Goal: Entertainment & Leisure: Browse casually

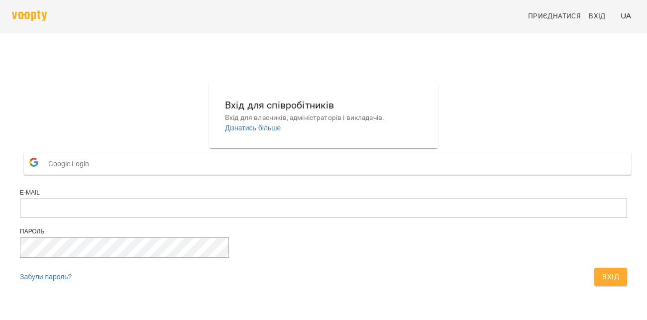
scroll to position [33, 0]
type input "**********"
click at [602, 271] on span "Вхід" at bounding box center [610, 277] width 17 height 12
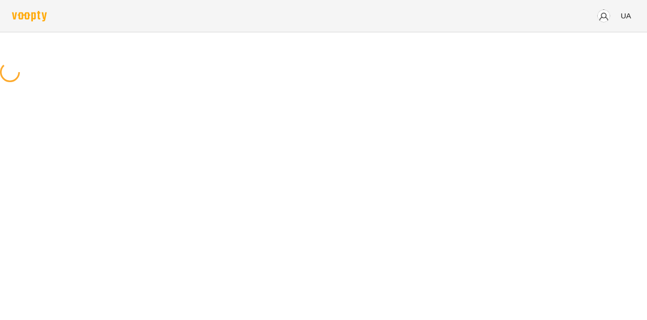
scroll to position [0, 0]
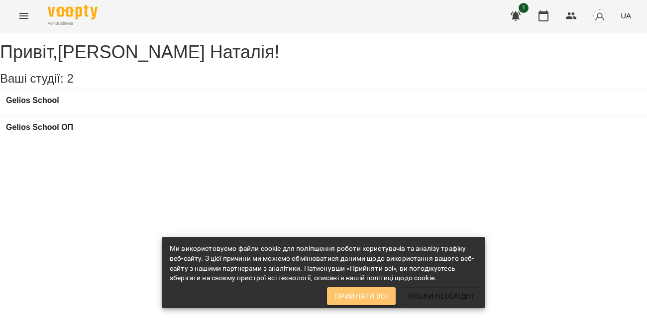
click at [369, 295] on span "Прийняти всі" at bounding box center [361, 296] width 53 height 12
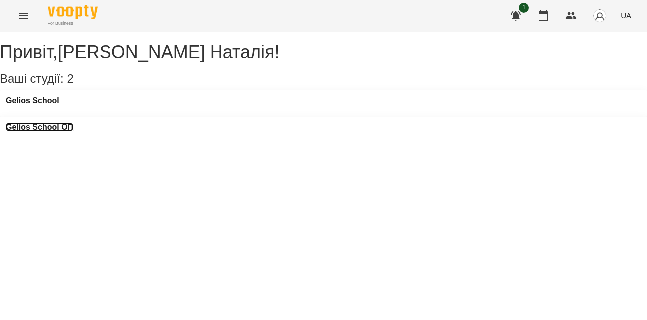
click at [73, 123] on h3 "Gelios School ОП" at bounding box center [39, 127] width 67 height 9
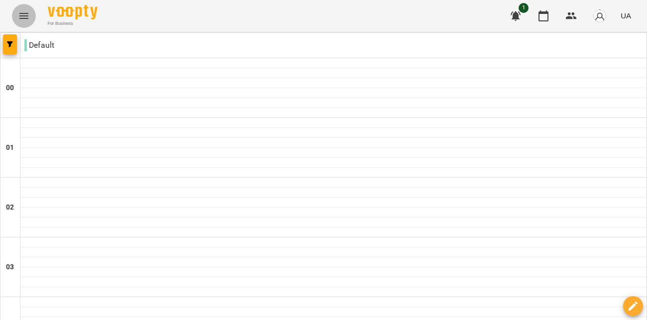
click at [26, 19] on icon "Menu" at bounding box center [24, 16] width 12 height 12
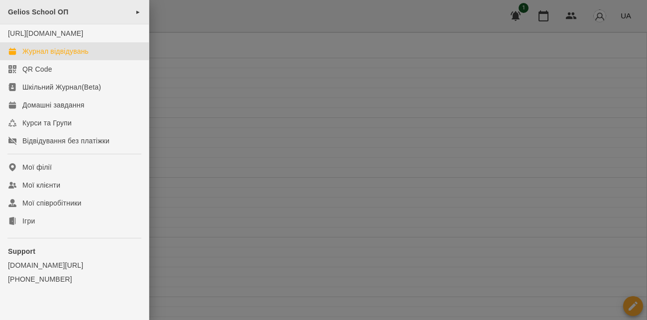
click at [135, 11] on span "►" at bounding box center [137, 12] width 5 height 8
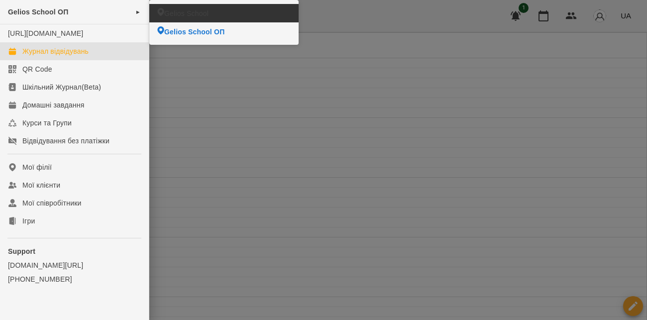
click at [183, 8] on span "Gelios School" at bounding box center [186, 13] width 44 height 10
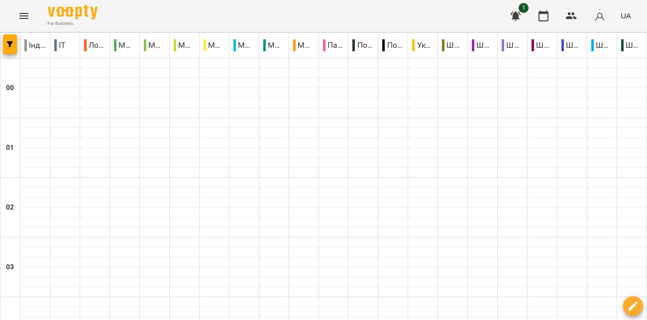
click at [22, 12] on icon "Menu" at bounding box center [24, 16] width 12 height 12
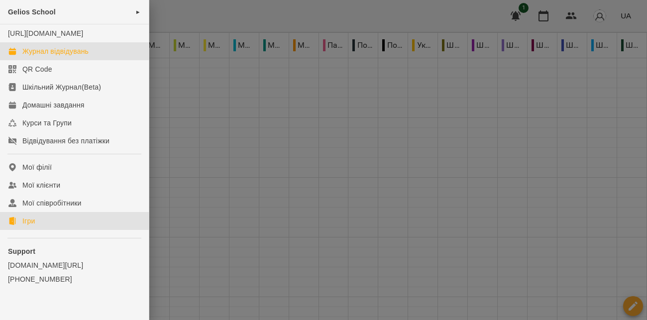
click at [34, 225] on div "Ігри" at bounding box center [28, 221] width 12 height 10
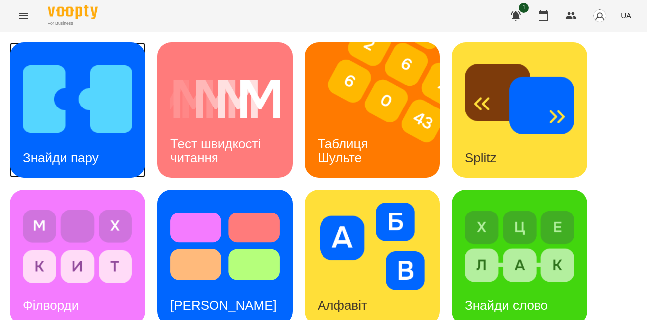
click at [93, 117] on img at bounding box center [77, 99] width 109 height 88
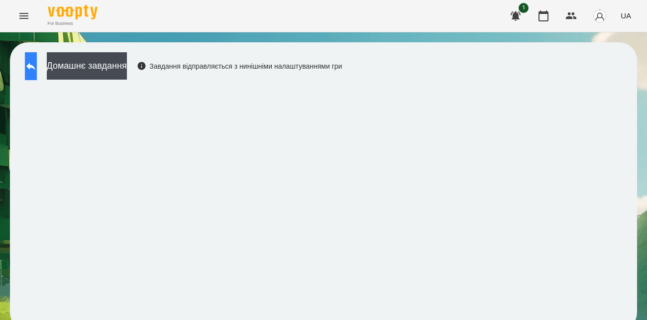
click at [37, 68] on icon at bounding box center [31, 66] width 12 height 12
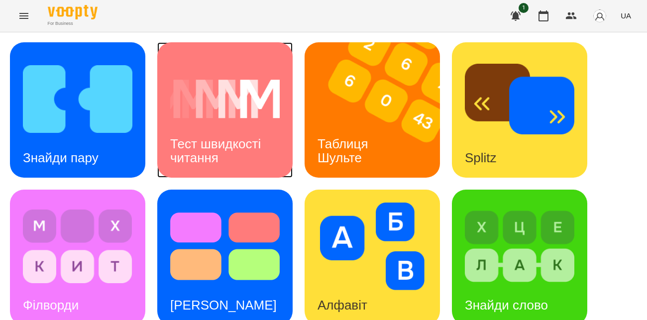
click at [222, 134] on div "Тест швидкості читання" at bounding box center [224, 150] width 135 height 53
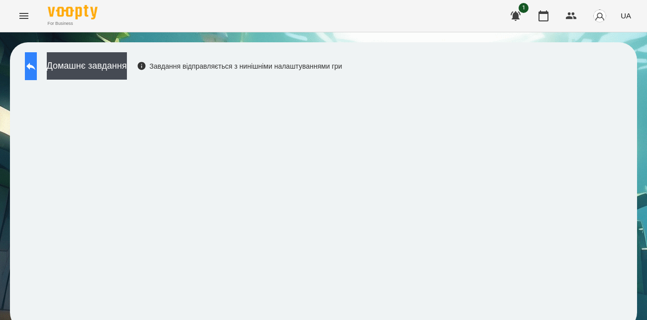
click at [36, 69] on icon at bounding box center [31, 66] width 12 height 12
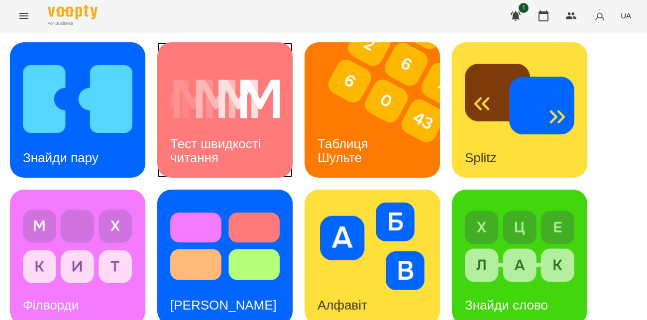
click at [200, 112] on img at bounding box center [224, 99] width 109 height 88
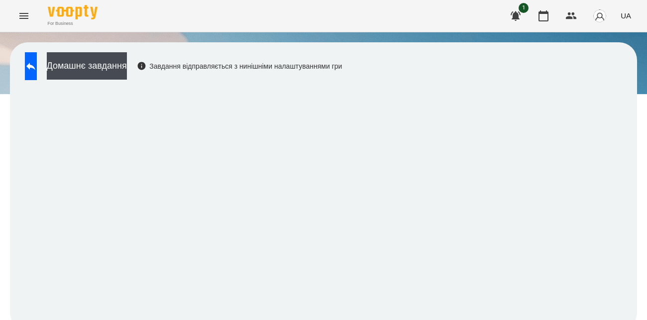
scroll to position [9, 0]
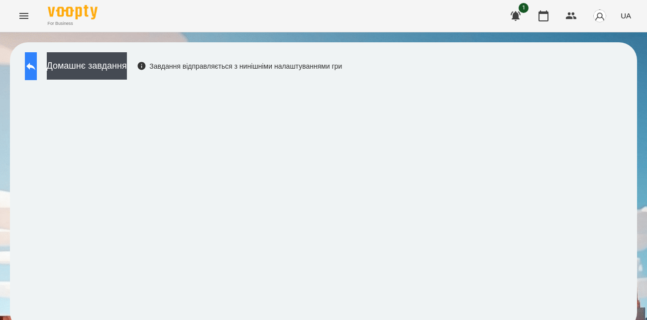
click at [37, 60] on icon at bounding box center [31, 66] width 12 height 12
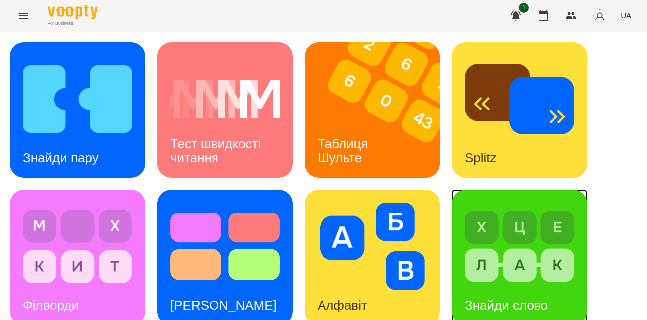
click at [504, 240] on img at bounding box center [519, 246] width 109 height 88
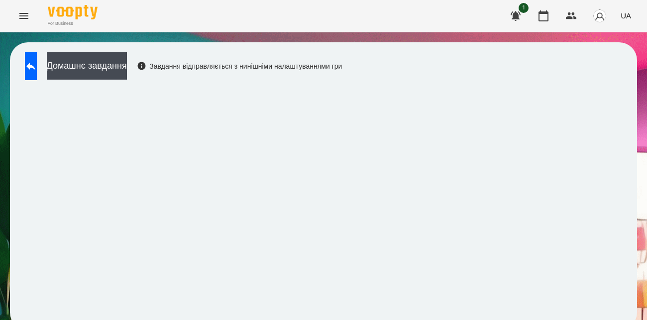
scroll to position [9, 0]
click at [37, 63] on button at bounding box center [31, 66] width 12 height 28
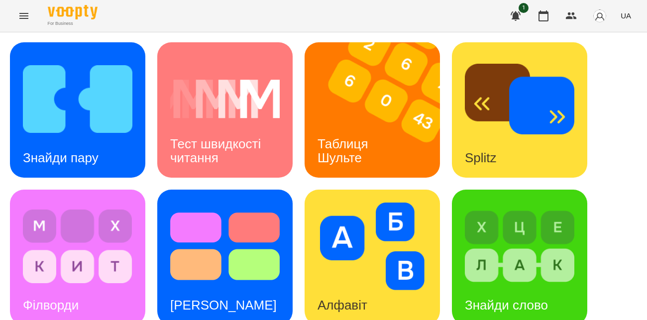
scroll to position [327, 0]
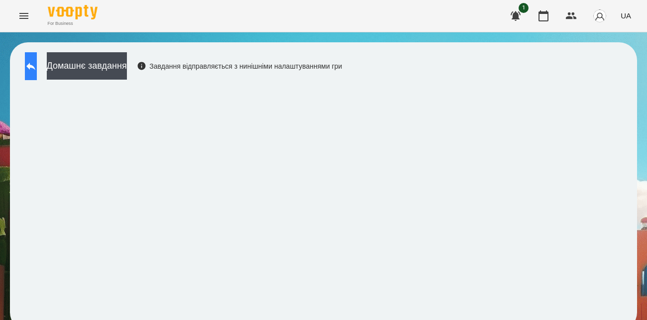
click at [35, 68] on icon at bounding box center [30, 66] width 9 height 7
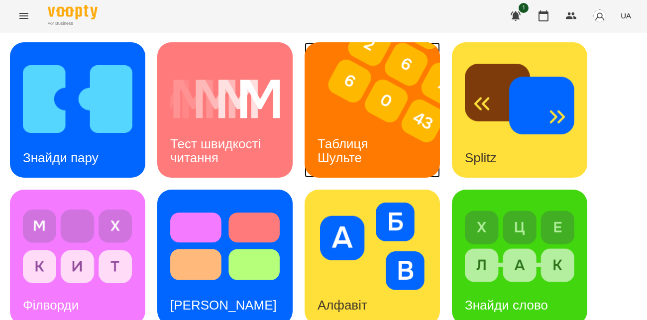
click at [376, 147] on div "Таблиця Шульте" at bounding box center [344, 150] width 80 height 53
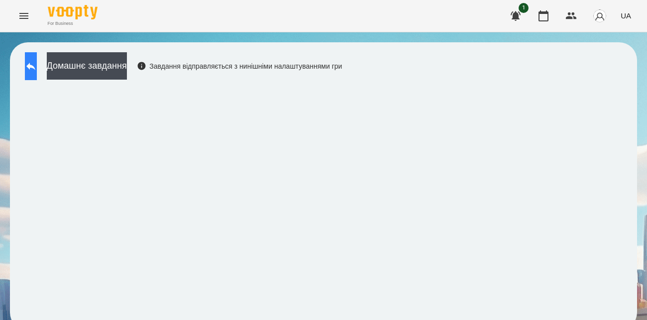
click at [37, 68] on icon at bounding box center [31, 66] width 12 height 12
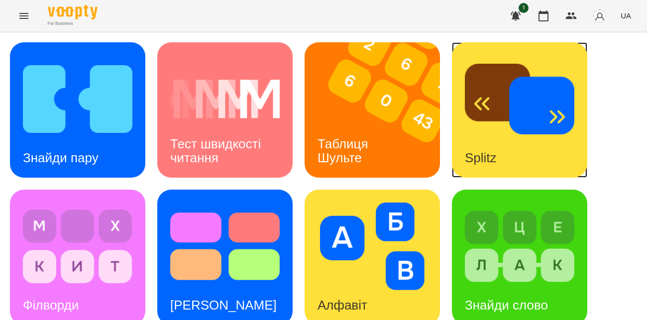
click at [493, 144] on div "Splitz" at bounding box center [481, 157] width 58 height 39
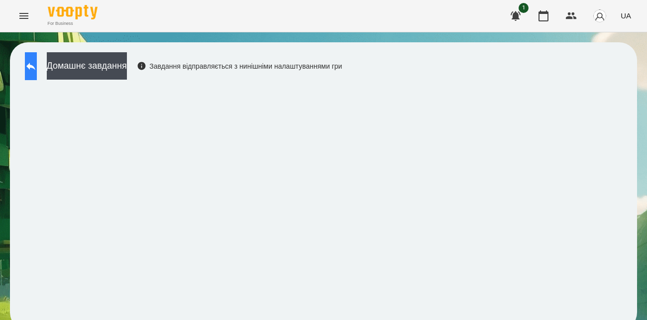
click at [37, 73] on button at bounding box center [31, 66] width 12 height 28
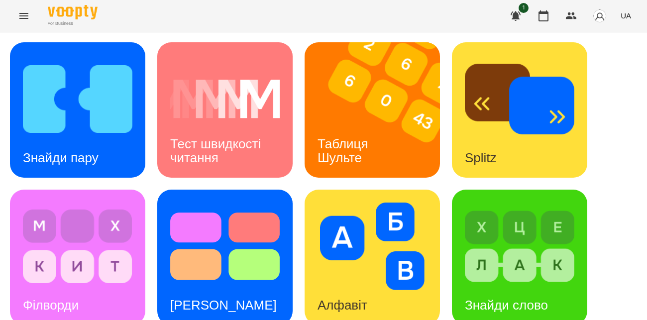
scroll to position [141, 0]
click at [219, 285] on div "[PERSON_NAME]" at bounding box center [223, 304] width 132 height 39
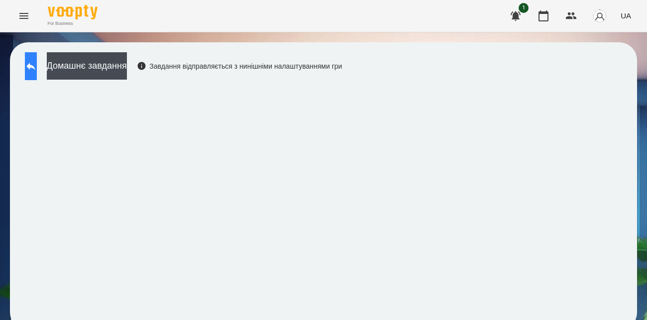
click at [35, 67] on icon at bounding box center [30, 66] width 9 height 7
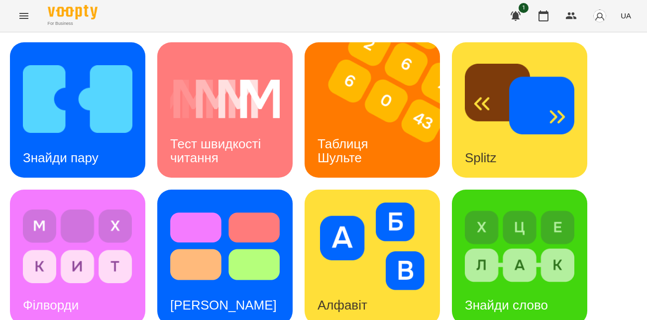
scroll to position [54, 0]
click at [183, 228] on img at bounding box center [224, 246] width 109 height 88
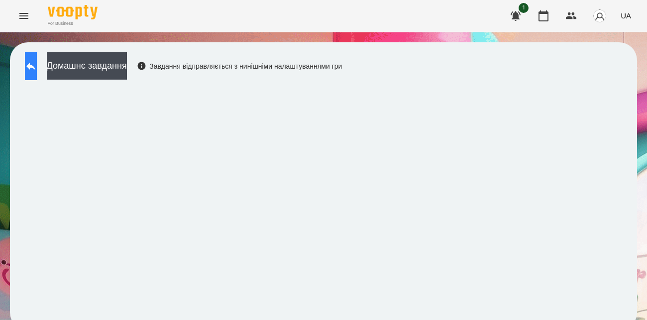
click at [37, 69] on button at bounding box center [31, 66] width 12 height 28
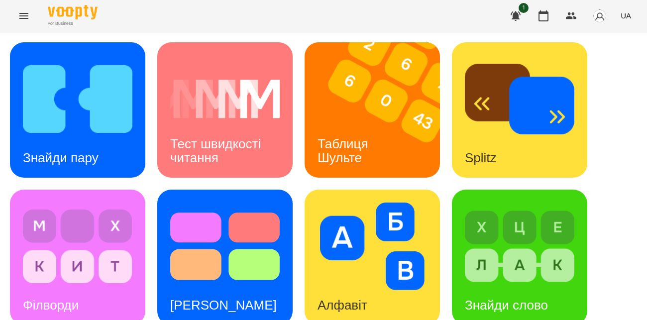
scroll to position [283, 0]
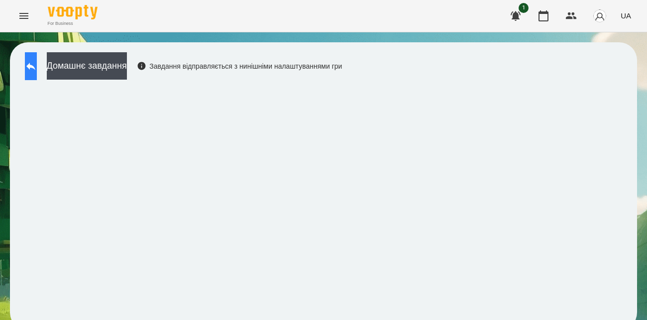
click at [37, 68] on icon at bounding box center [31, 66] width 12 height 12
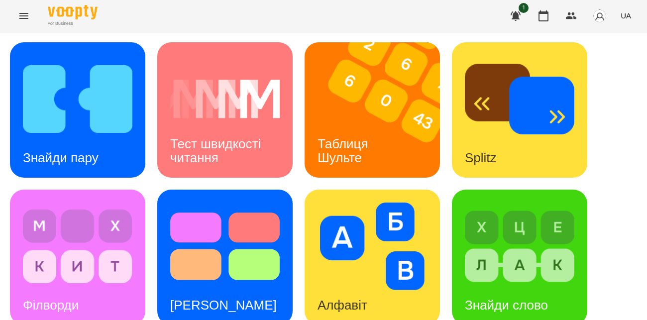
scroll to position [385, 0]
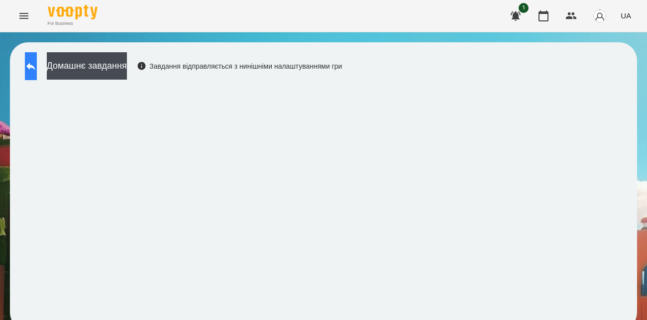
click at [37, 70] on icon at bounding box center [31, 66] width 12 height 12
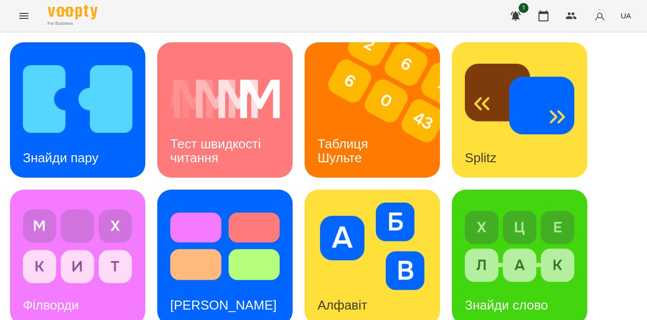
scroll to position [343, 0]
